Goal: Navigation & Orientation: Go to known website

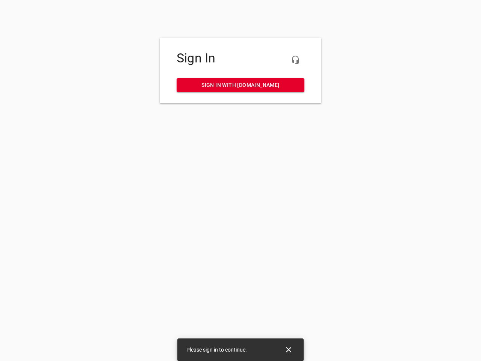
click at [295, 60] on icon "button" at bounding box center [295, 59] width 9 height 9
click at [289, 349] on icon "Close" at bounding box center [288, 349] width 5 height 5
